Goal: Transaction & Acquisition: Book appointment/travel/reservation

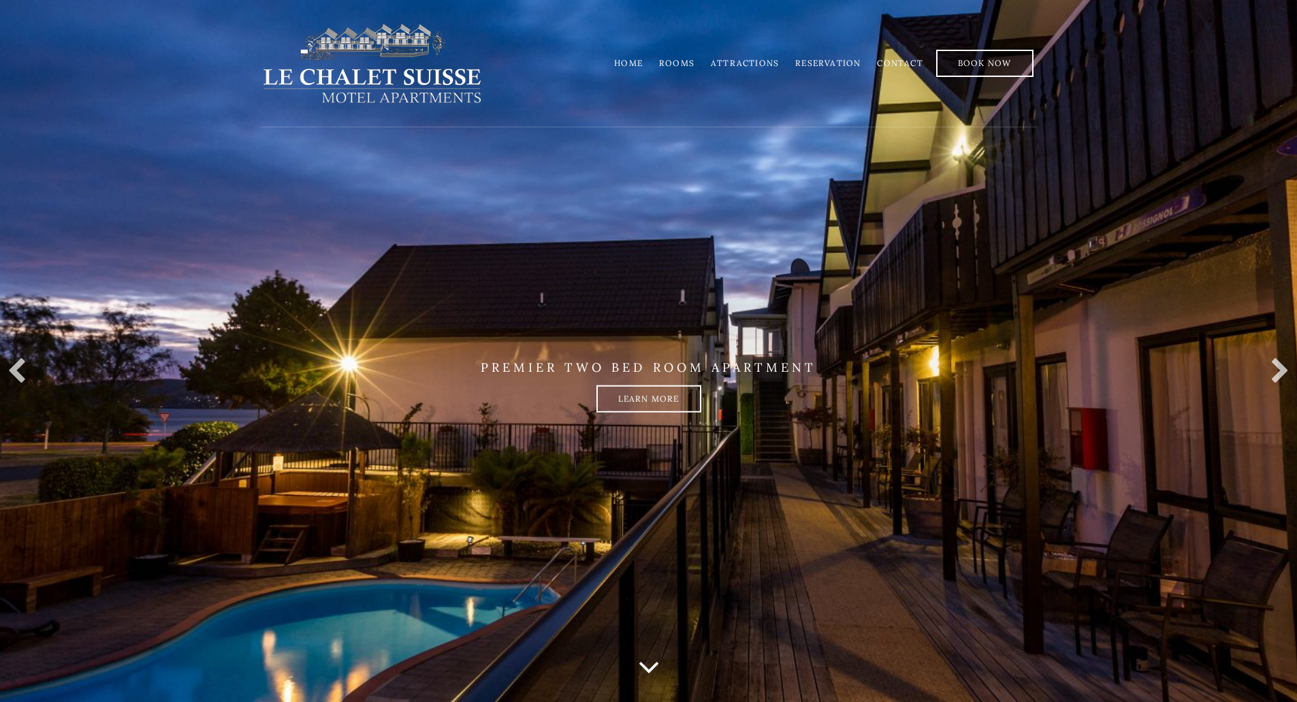
click at [694, 60] on link "Rooms" at bounding box center [676, 63] width 35 height 10
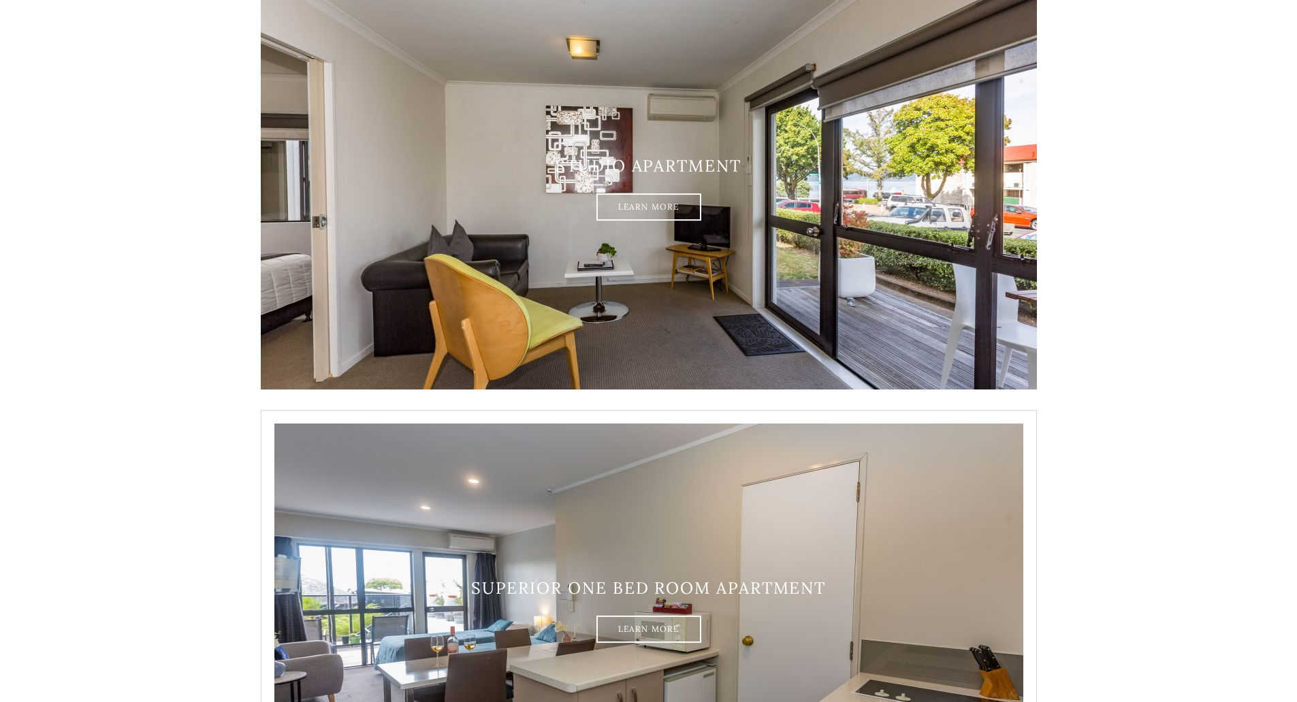
scroll to position [221, 0]
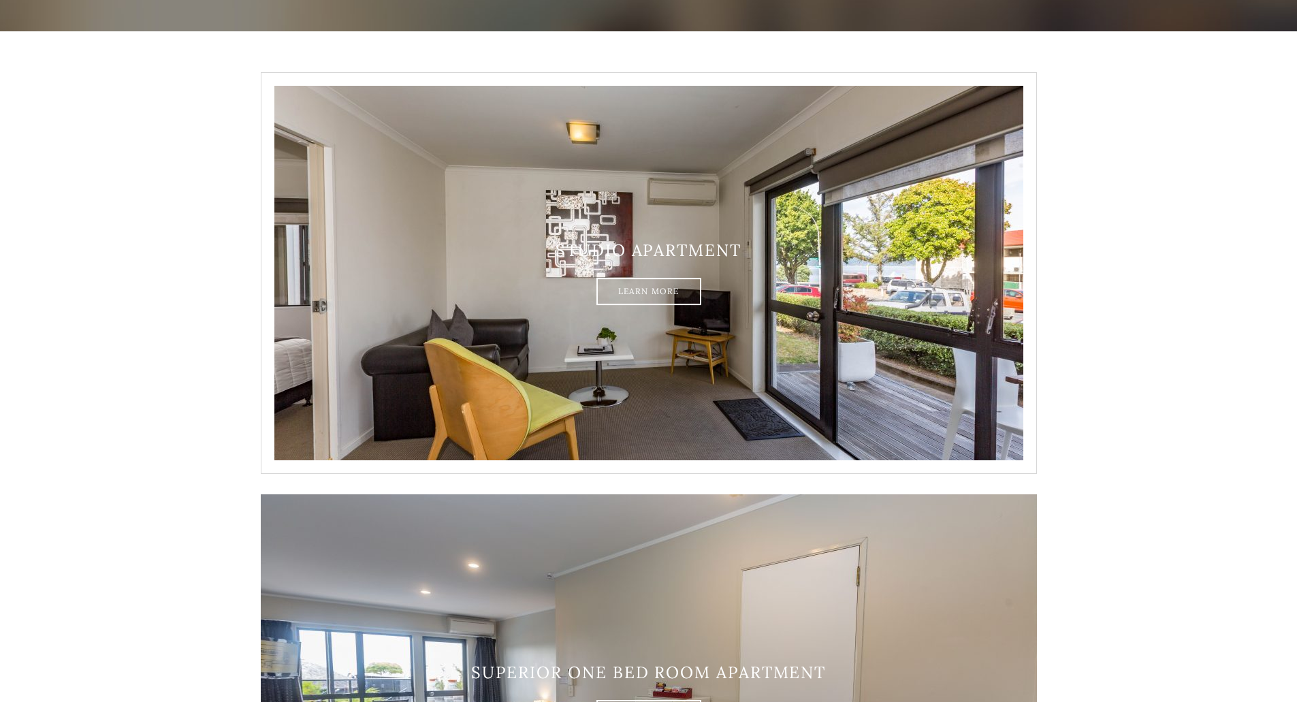
click at [792, 355] on img at bounding box center [649, 273] width 776 height 402
click at [690, 293] on link "Learn More" at bounding box center [648, 291] width 105 height 27
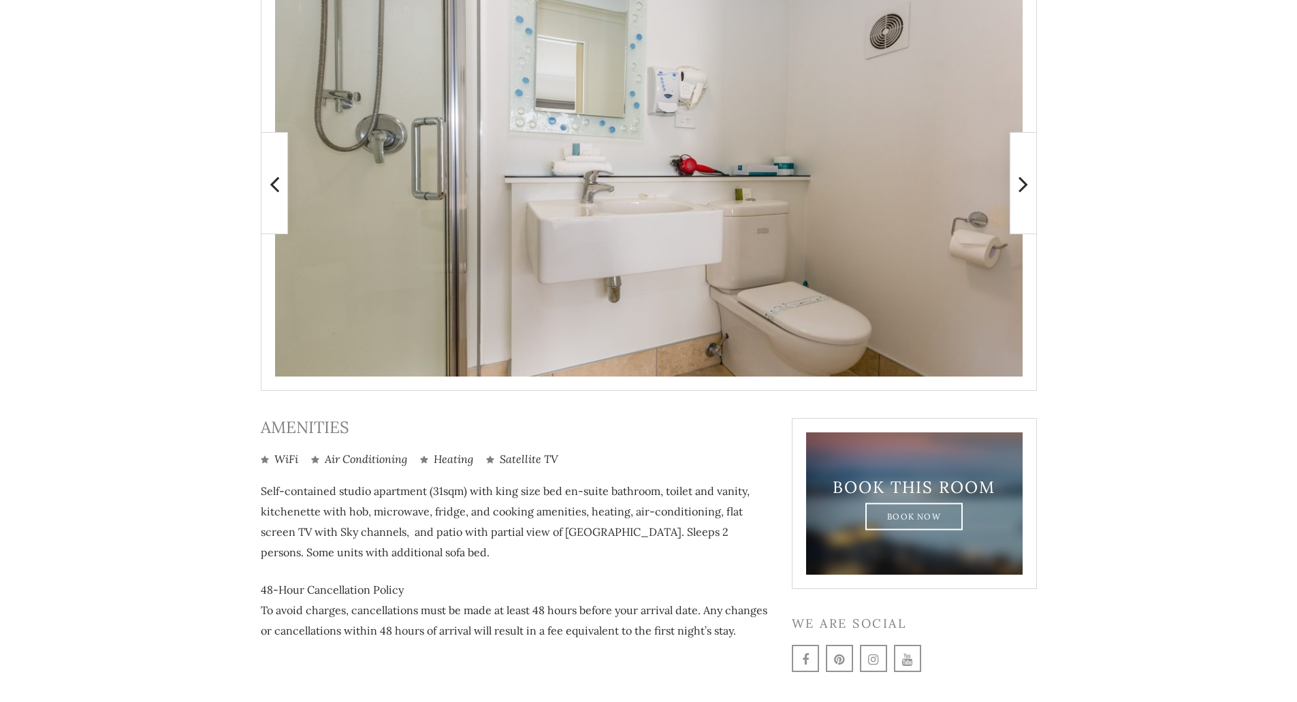
scroll to position [107, 0]
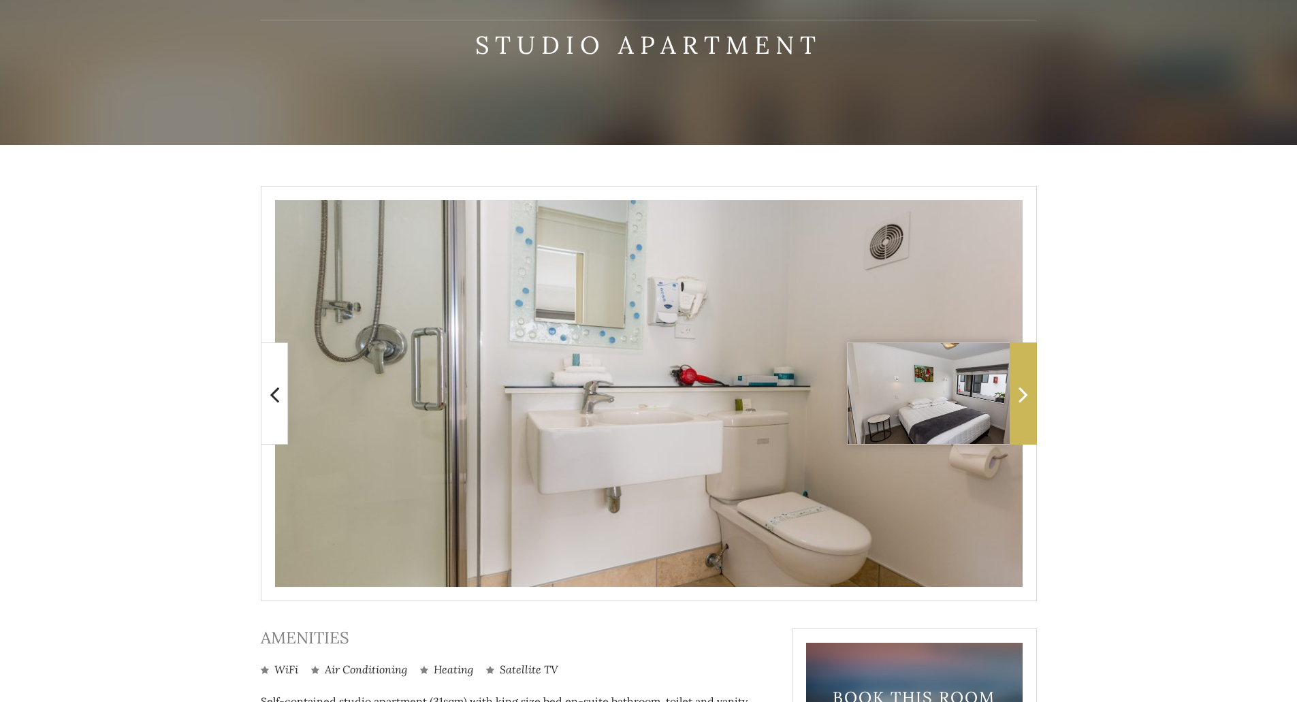
click at [1016, 405] on span at bounding box center [1023, 393] width 27 height 102
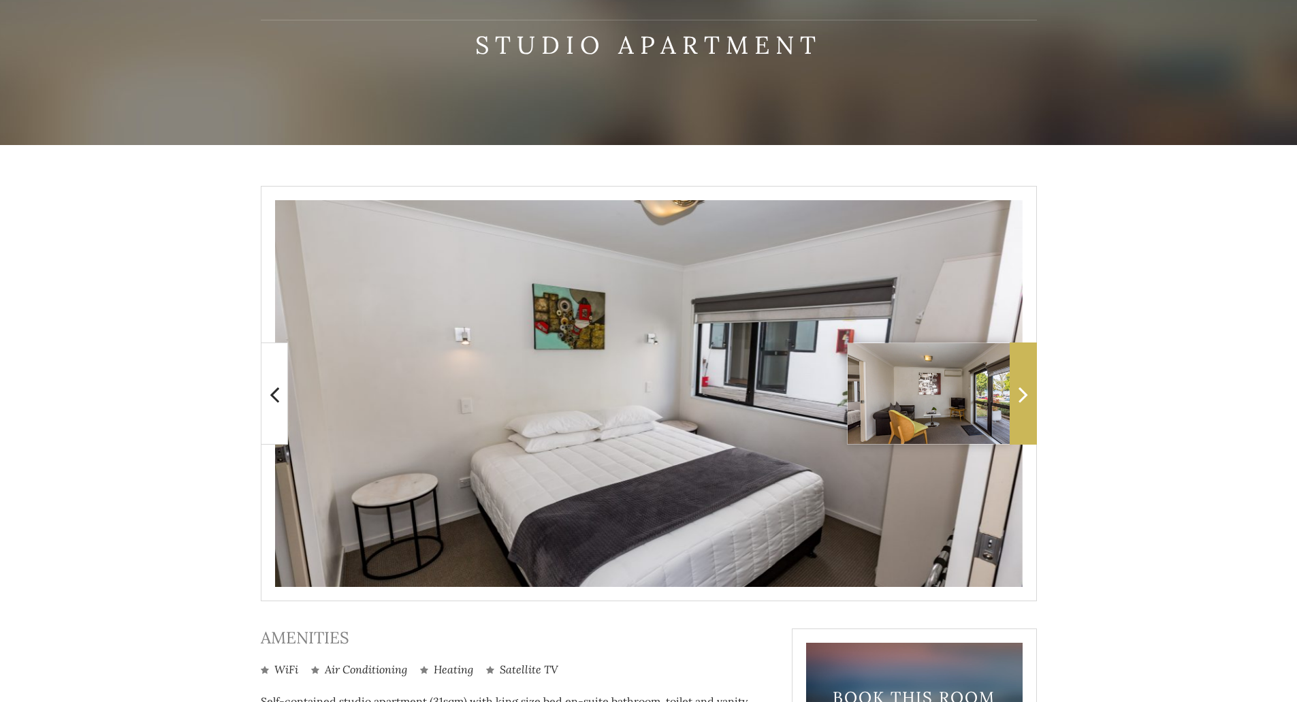
click at [1016, 405] on span at bounding box center [1023, 393] width 27 height 102
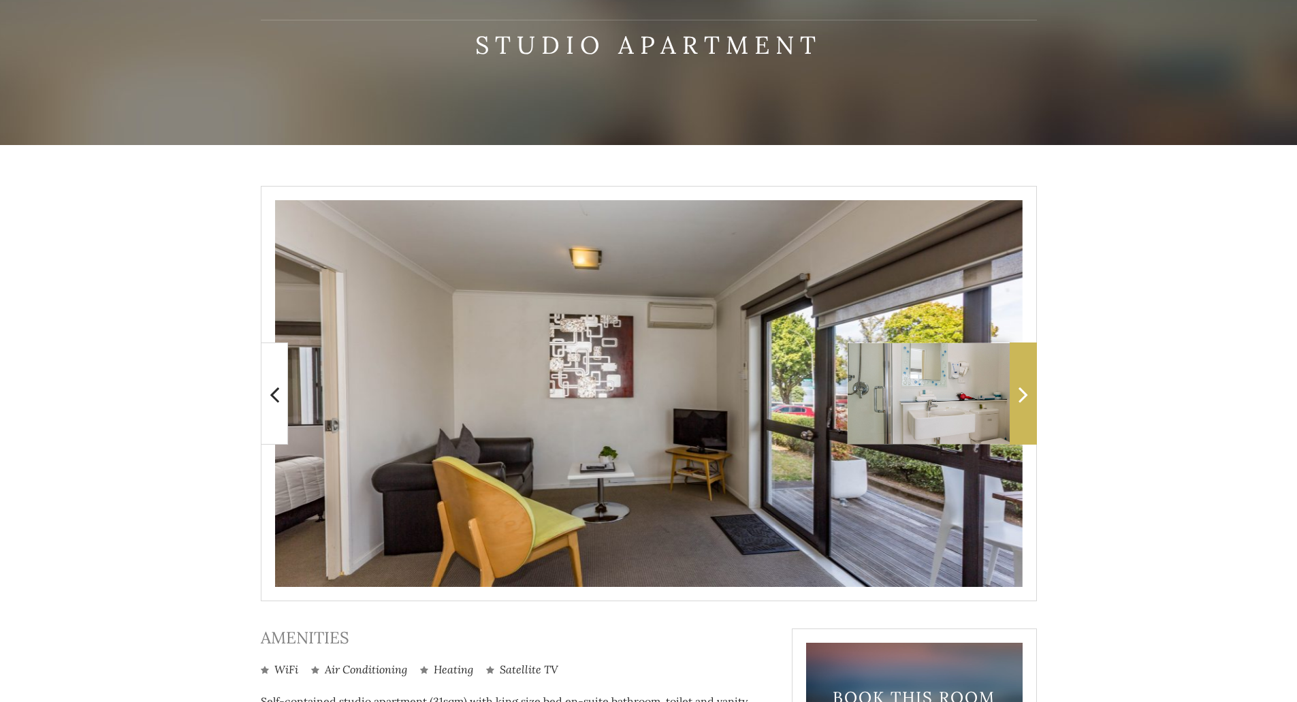
click at [1019, 405] on icon at bounding box center [1023, 394] width 10 height 27
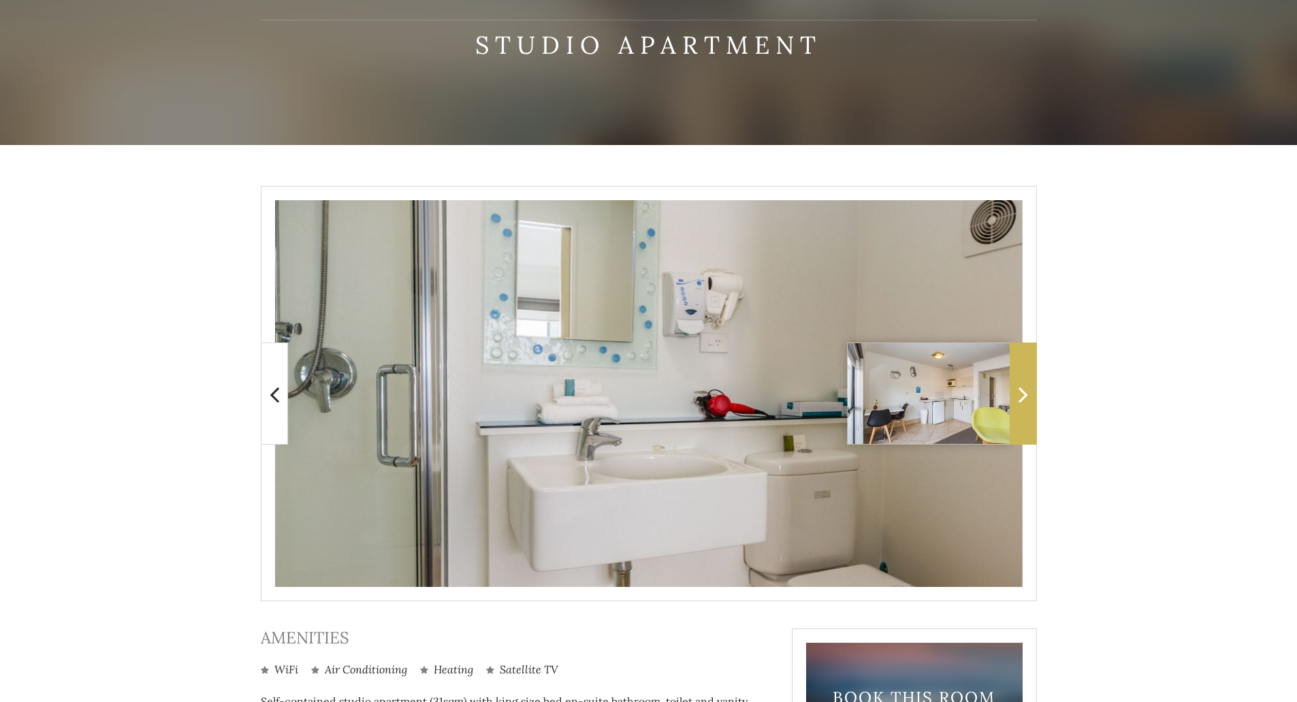
click at [1019, 405] on icon at bounding box center [1023, 394] width 10 height 27
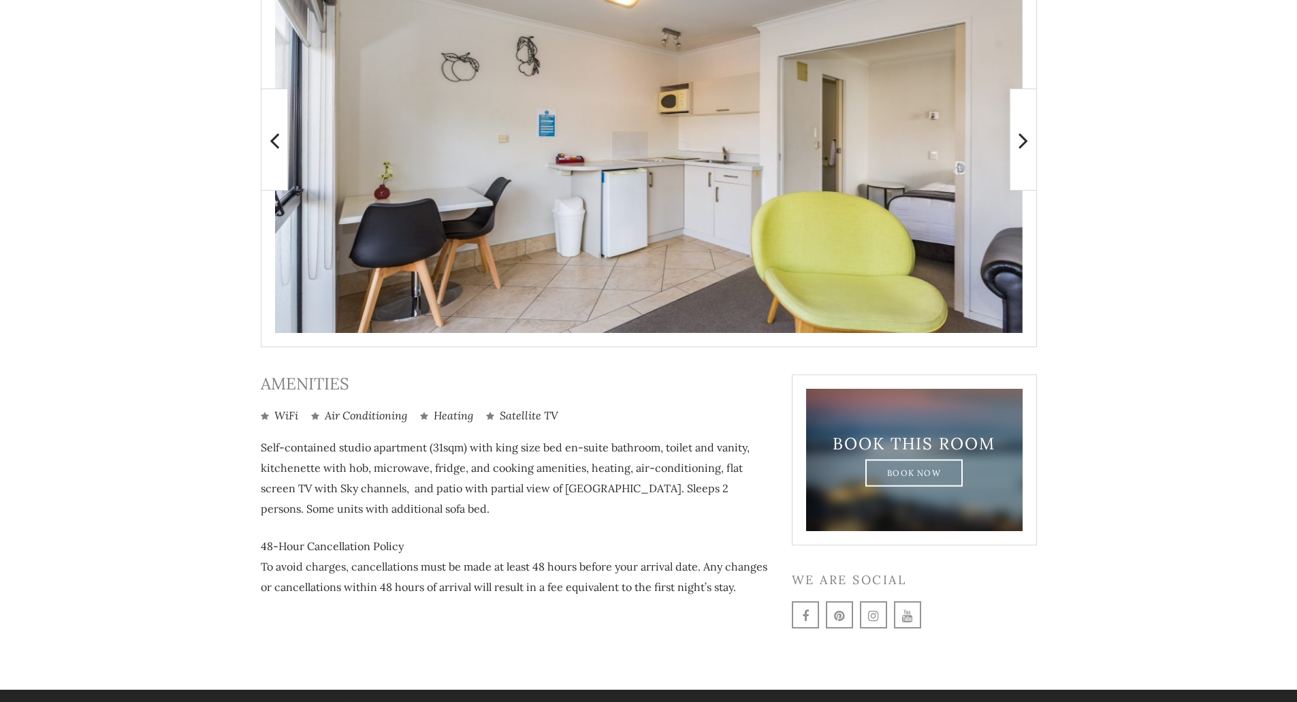
scroll to position [379, 0]
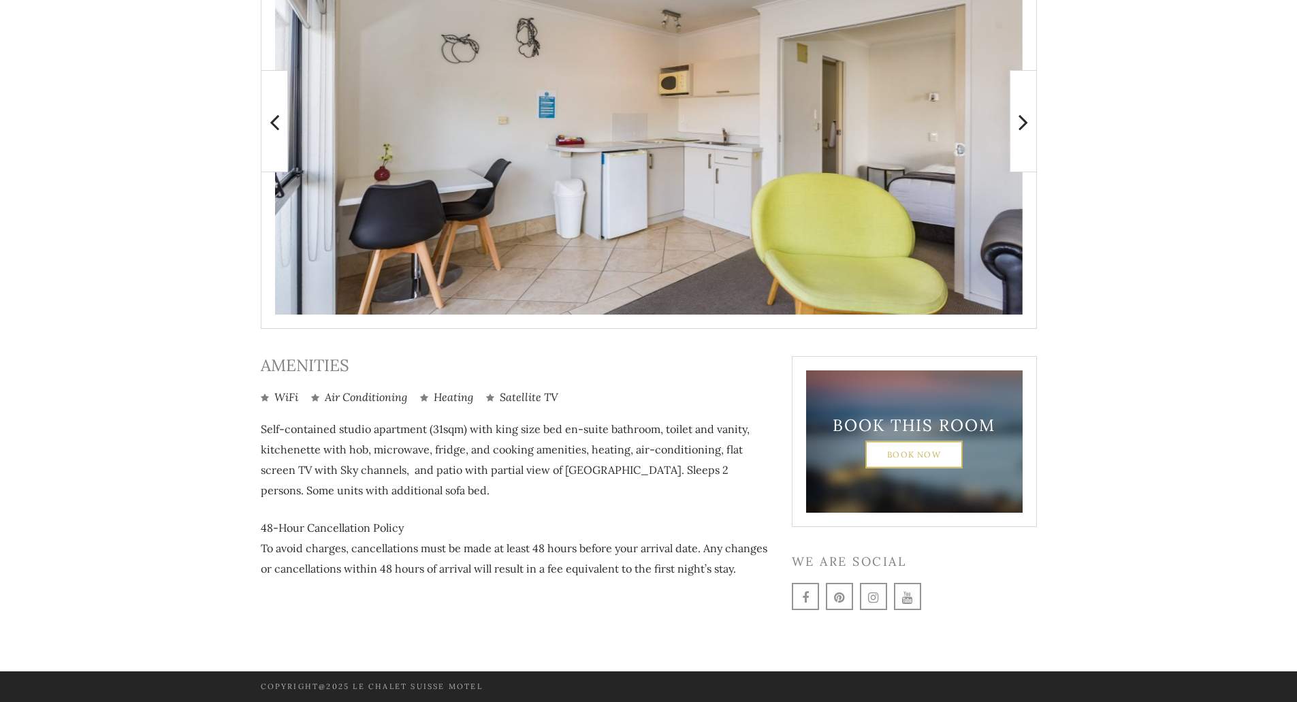
click at [911, 456] on link "Book Now" at bounding box center [913, 453] width 97 height 27
